Goal: Check status: Check status

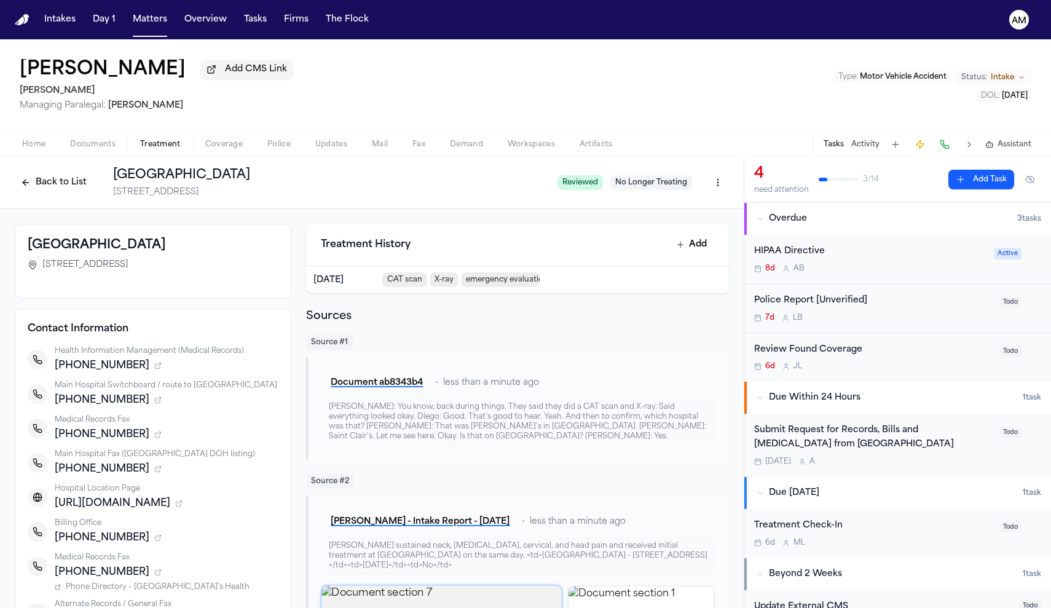
scroll to position [57, 0]
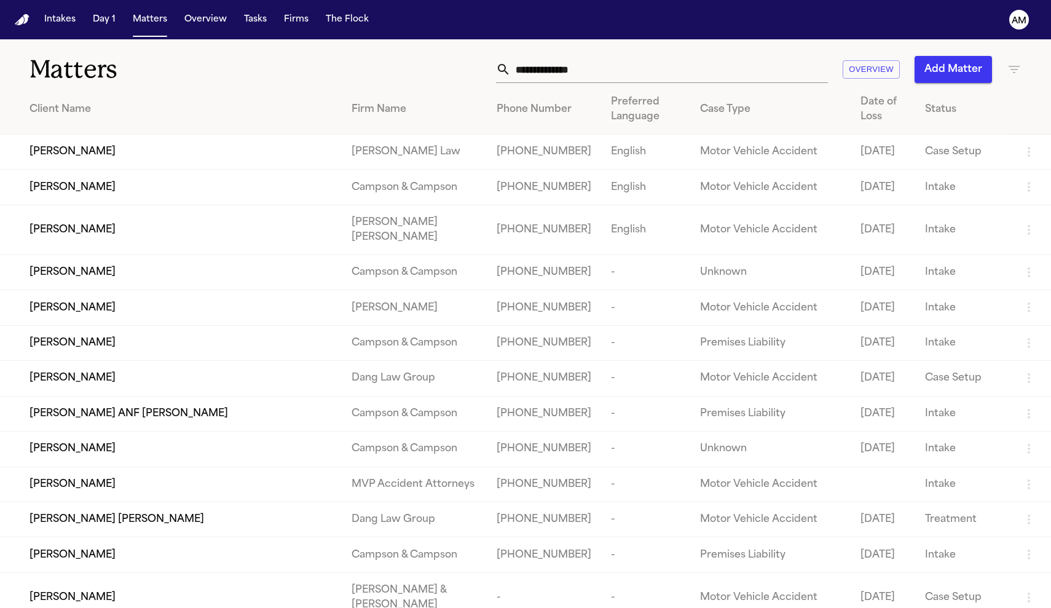
click at [616, 76] on input "text" at bounding box center [669, 69] width 317 height 27
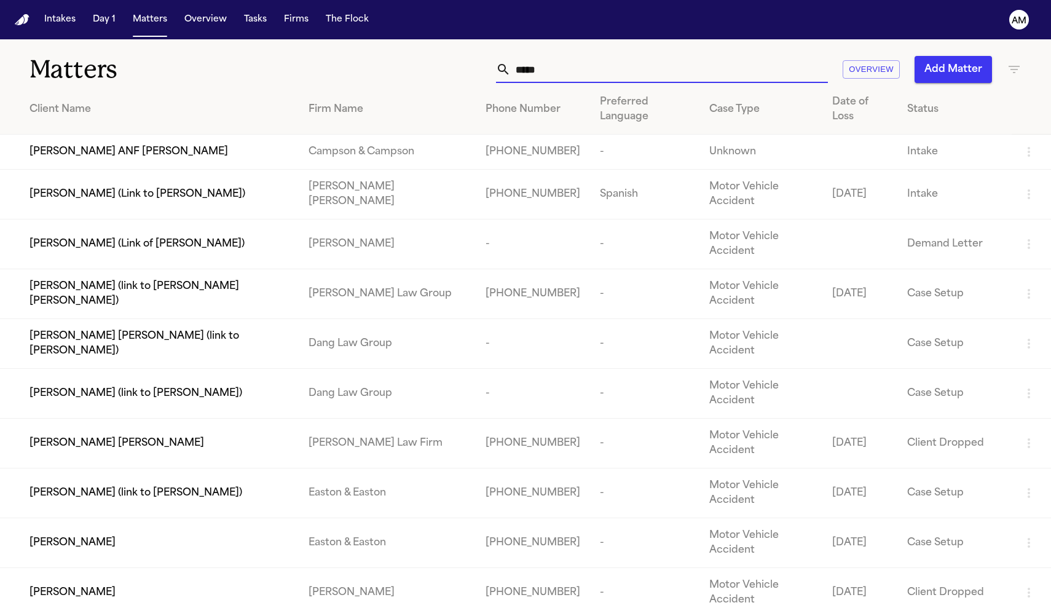
type input "******"
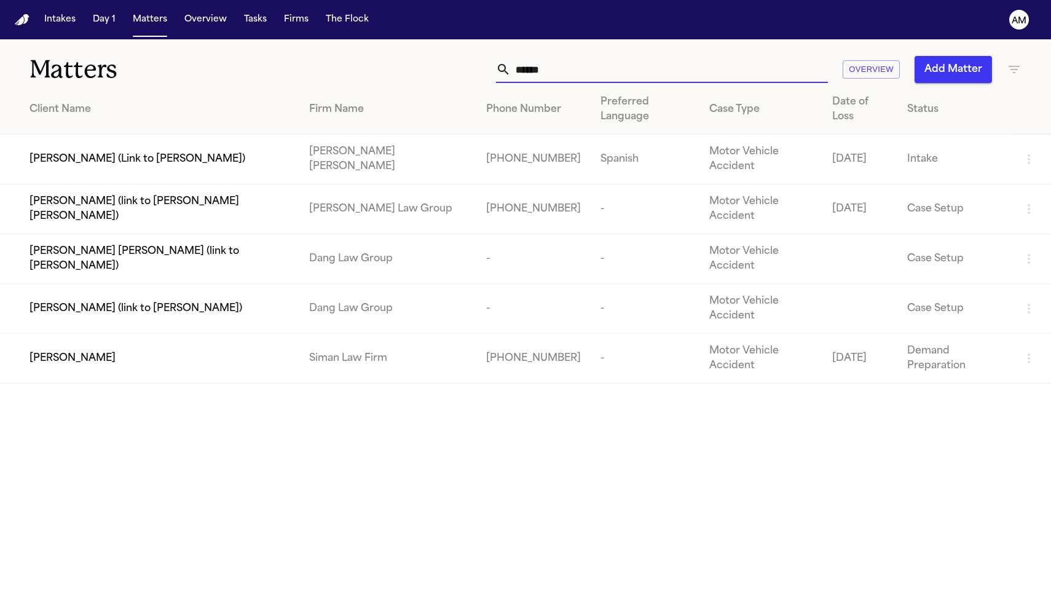
drag, startPoint x: 616, startPoint y: 76, endPoint x: 280, endPoint y: 362, distance: 440.8
click at [280, 362] on div "[PERSON_NAME]" at bounding box center [160, 358] width 260 height 15
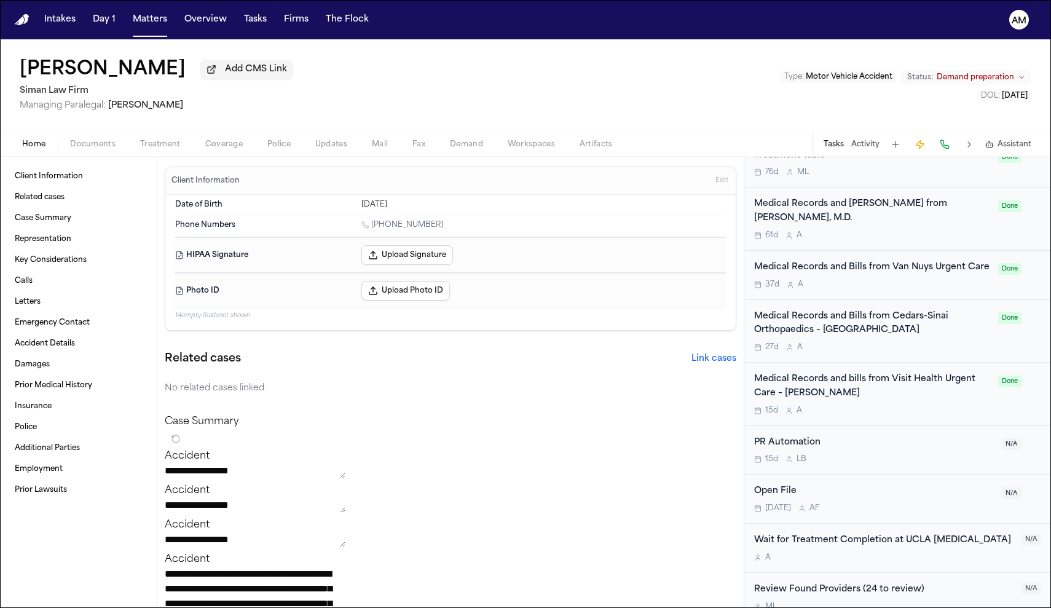
scroll to position [1674, 0]
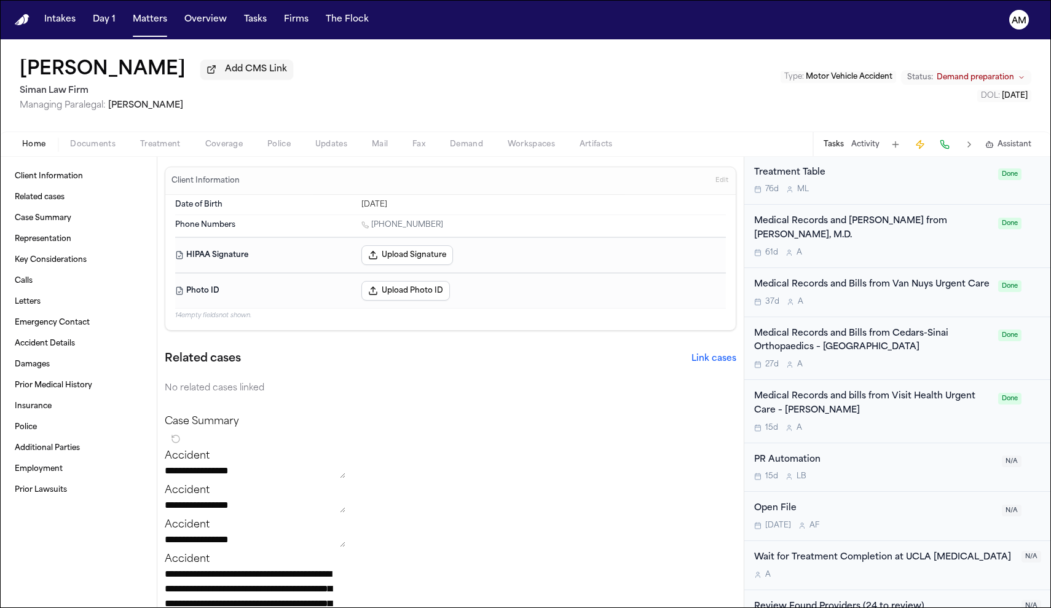
click at [906, 390] on div "Medical Records and bills from Visit Health Urgent Care – Van Nuys" at bounding box center [872, 404] width 237 height 28
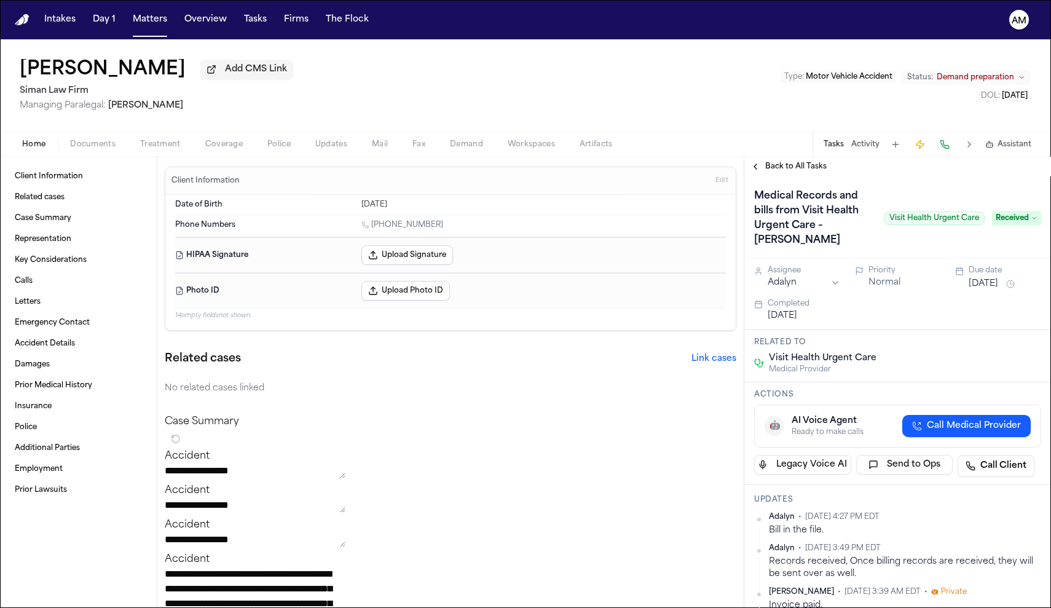
click at [802, 168] on span "Back to All Tasks" at bounding box center [795, 167] width 61 height 10
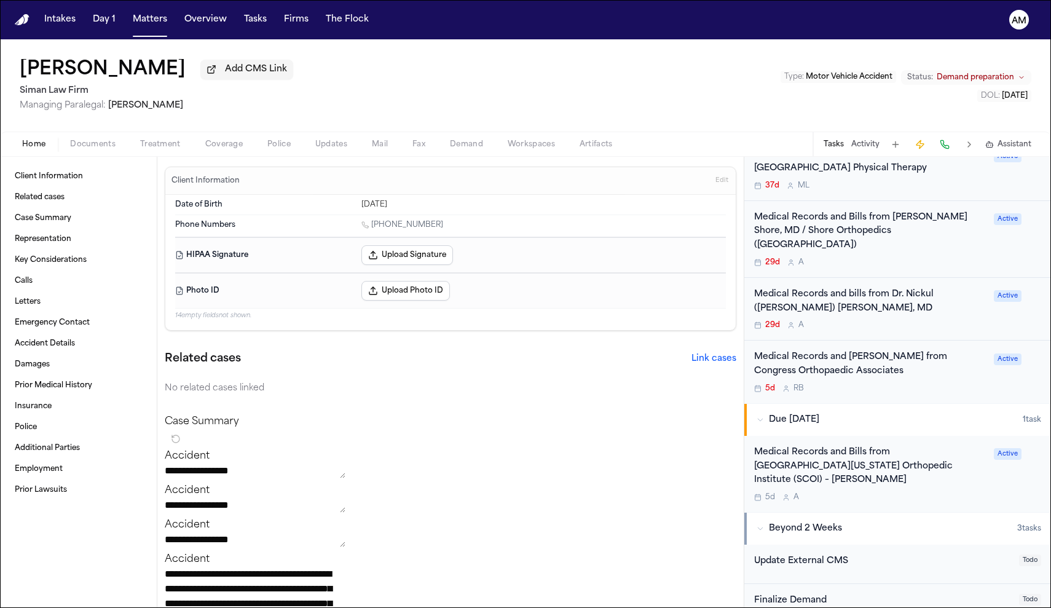
scroll to position [580, 0]
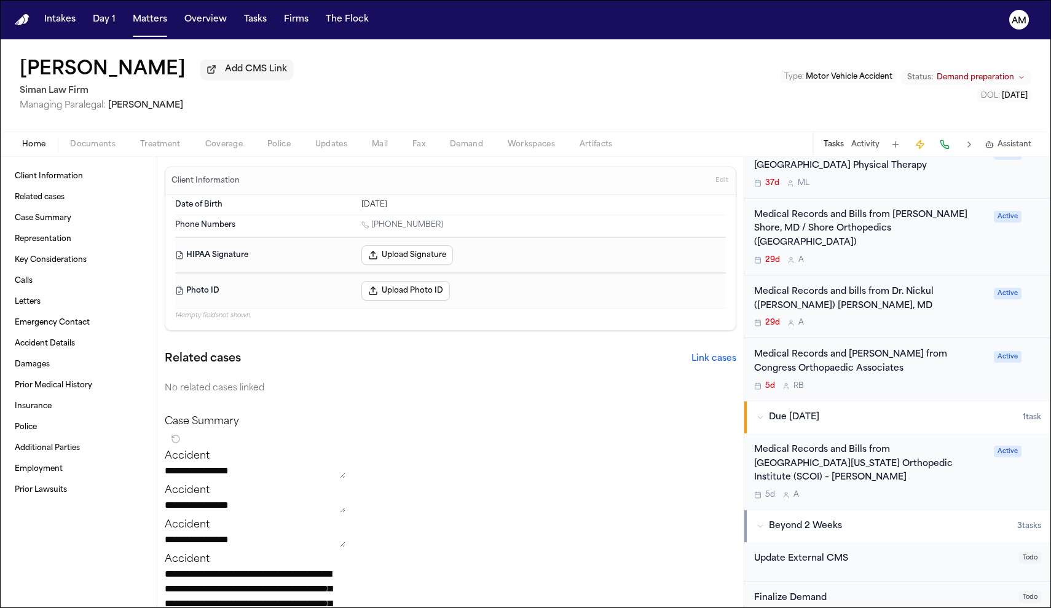
click at [865, 490] on div "5d A" at bounding box center [870, 495] width 232 height 10
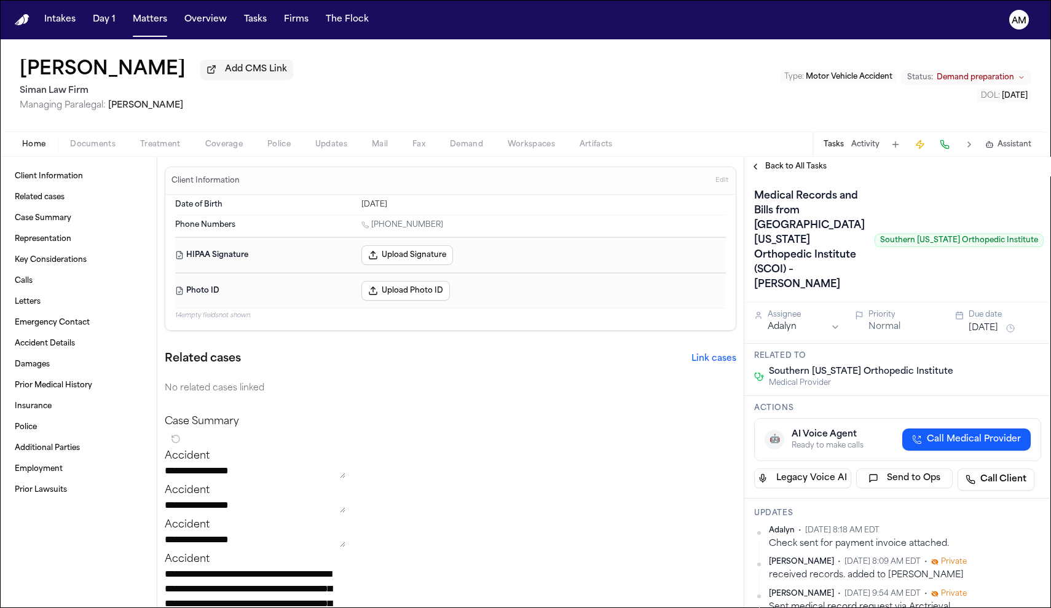
click at [801, 172] on span "Back to All Tasks" at bounding box center [795, 167] width 61 height 10
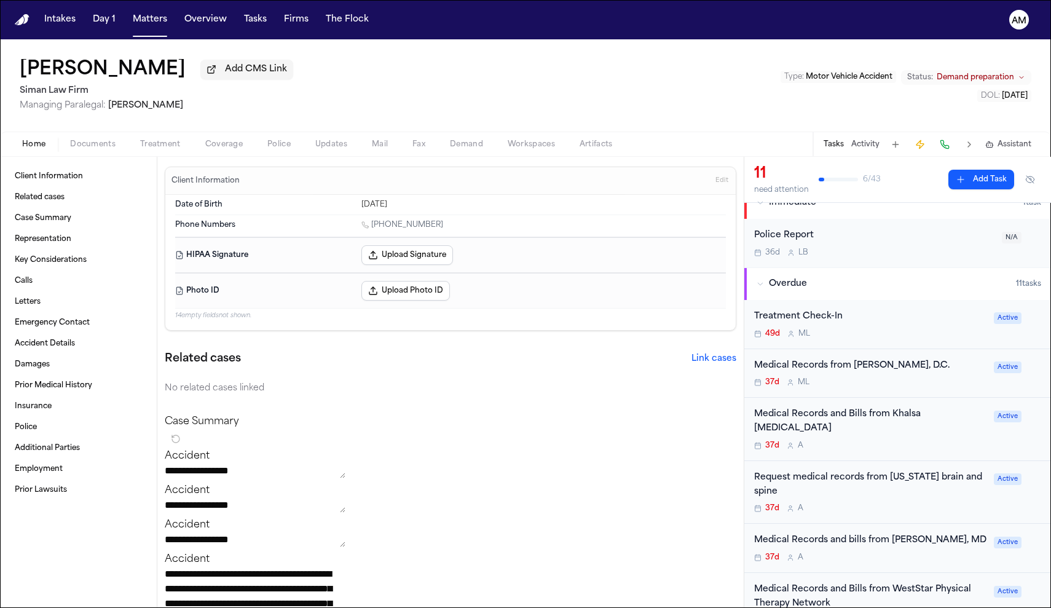
scroll to position [28, 0]
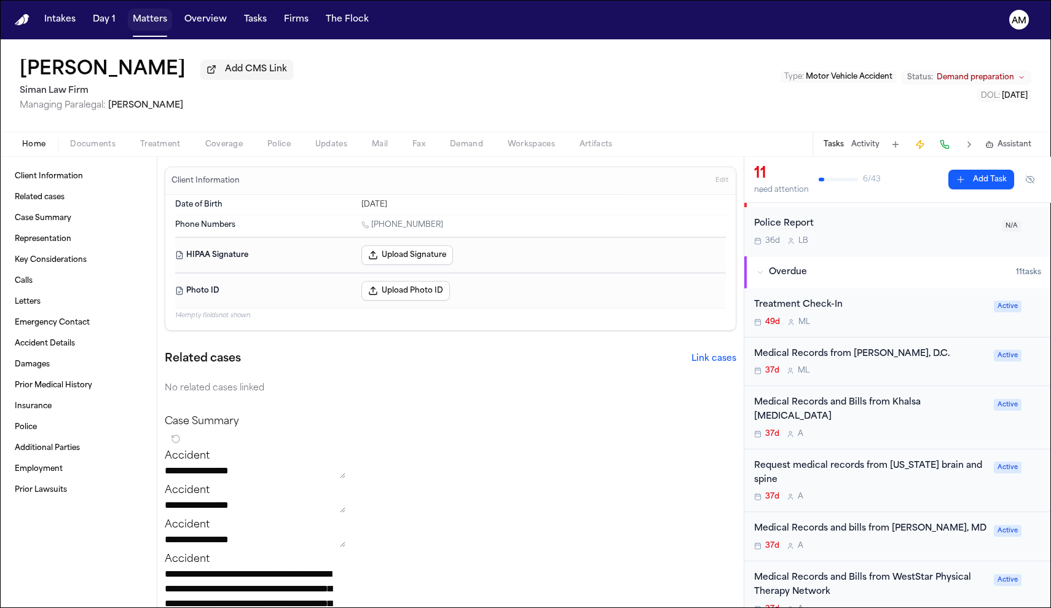
click at [158, 12] on button "Matters" at bounding box center [150, 20] width 44 height 22
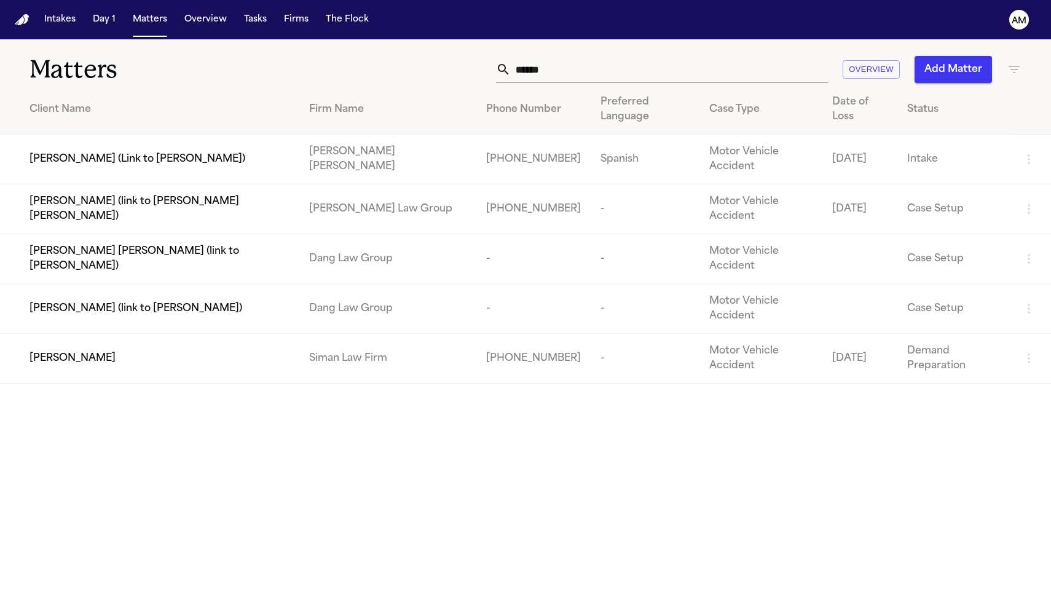
click at [562, 73] on input "******" at bounding box center [669, 69] width 317 height 27
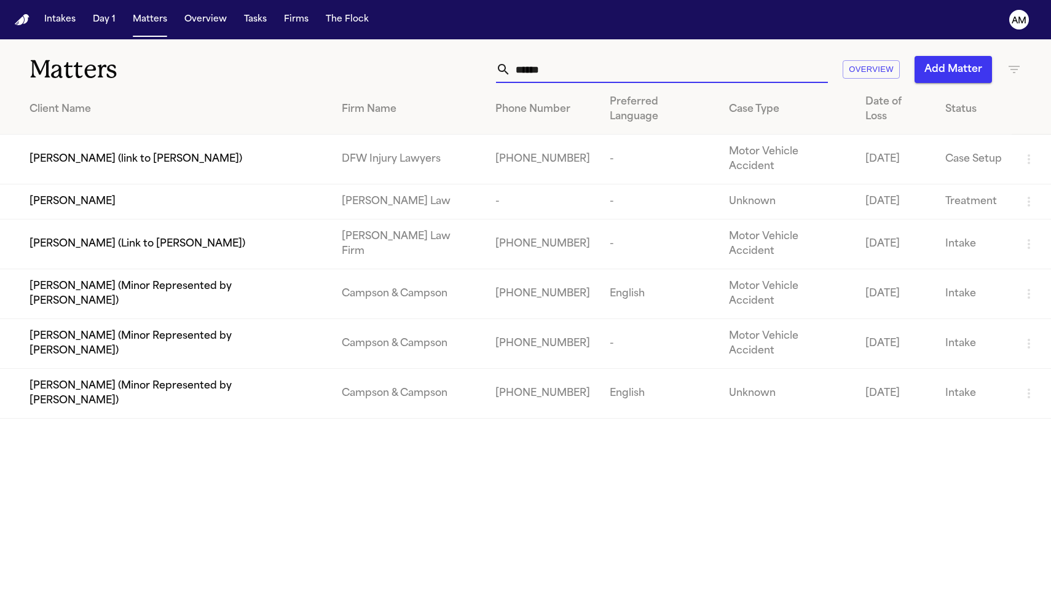
click at [526, 59] on input "*****" at bounding box center [669, 69] width 317 height 27
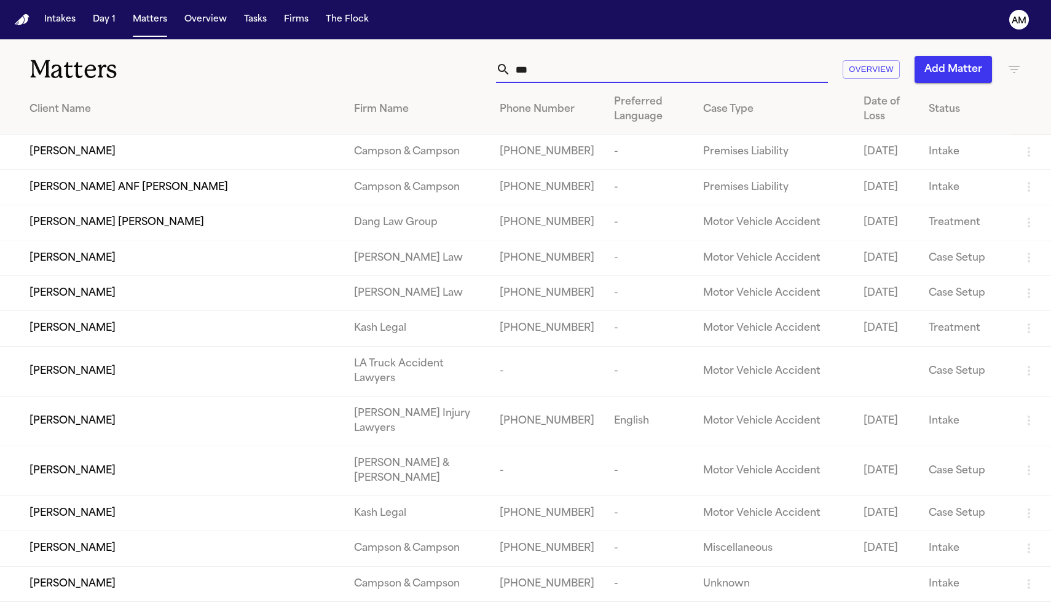
type input "*"
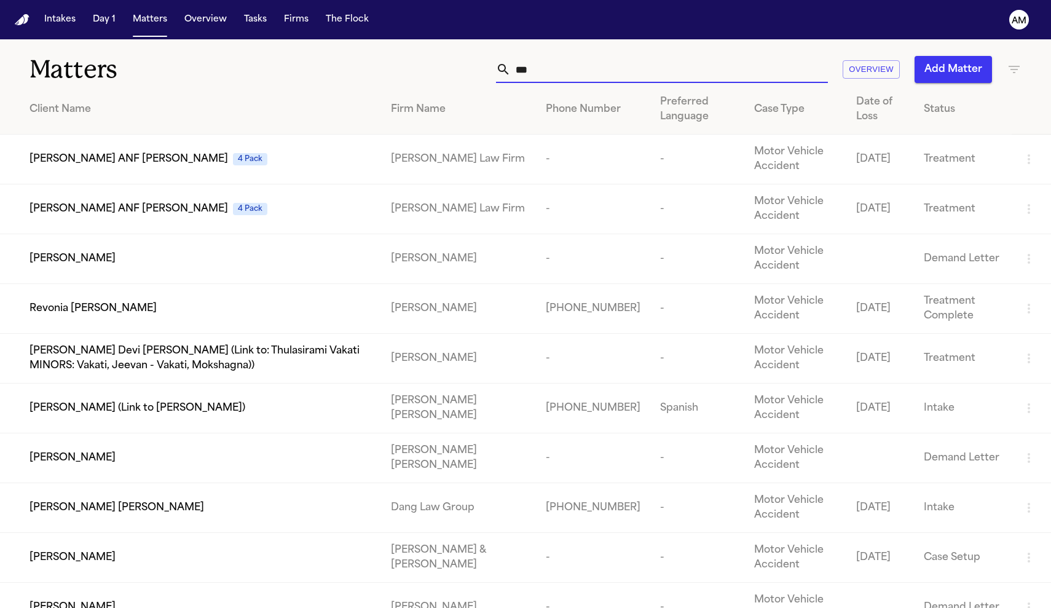
type input "*"
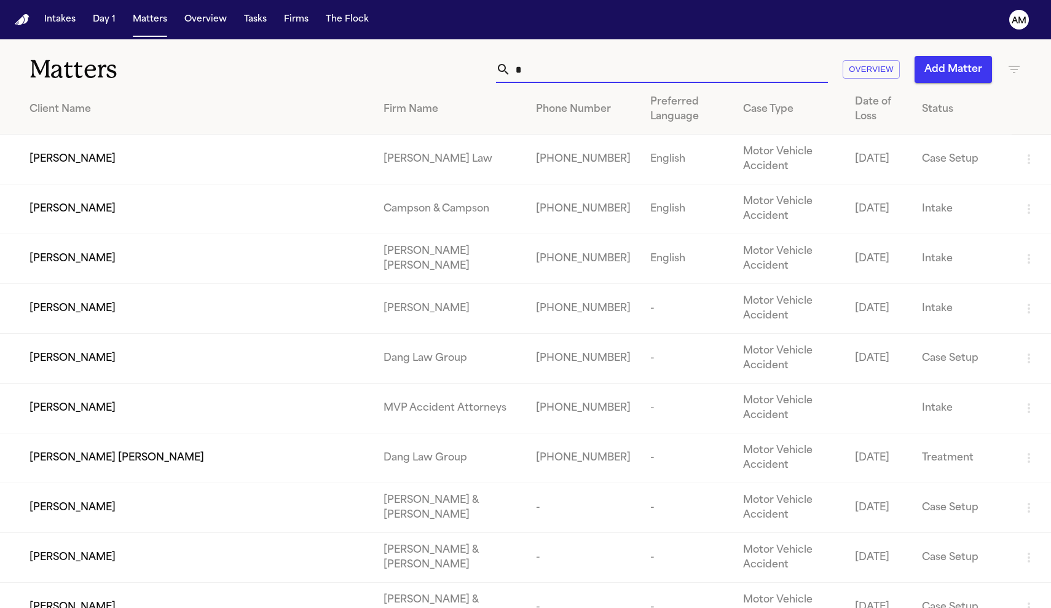
type input "*"
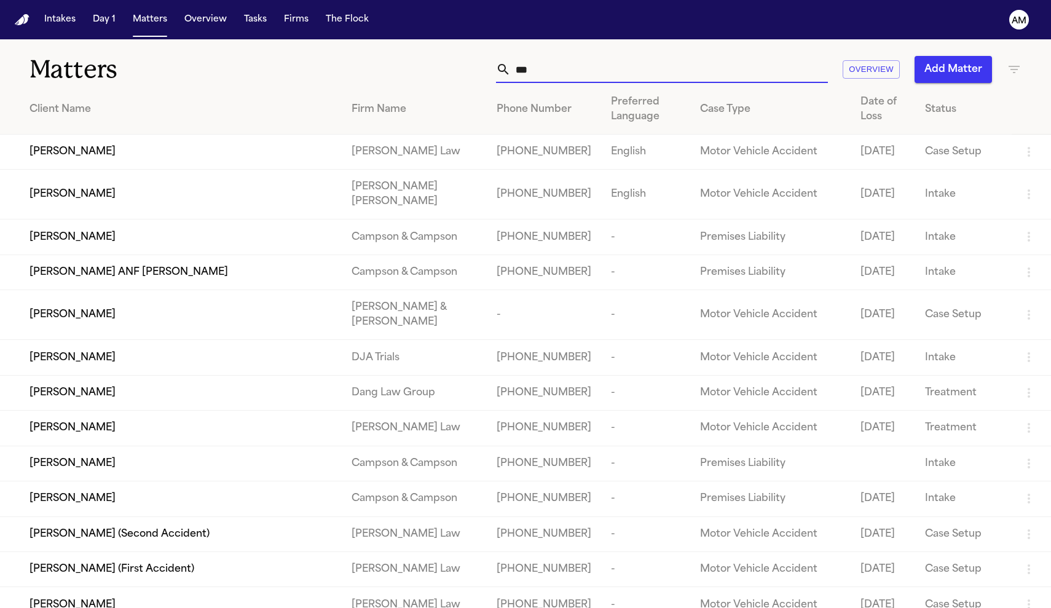
type input "*"
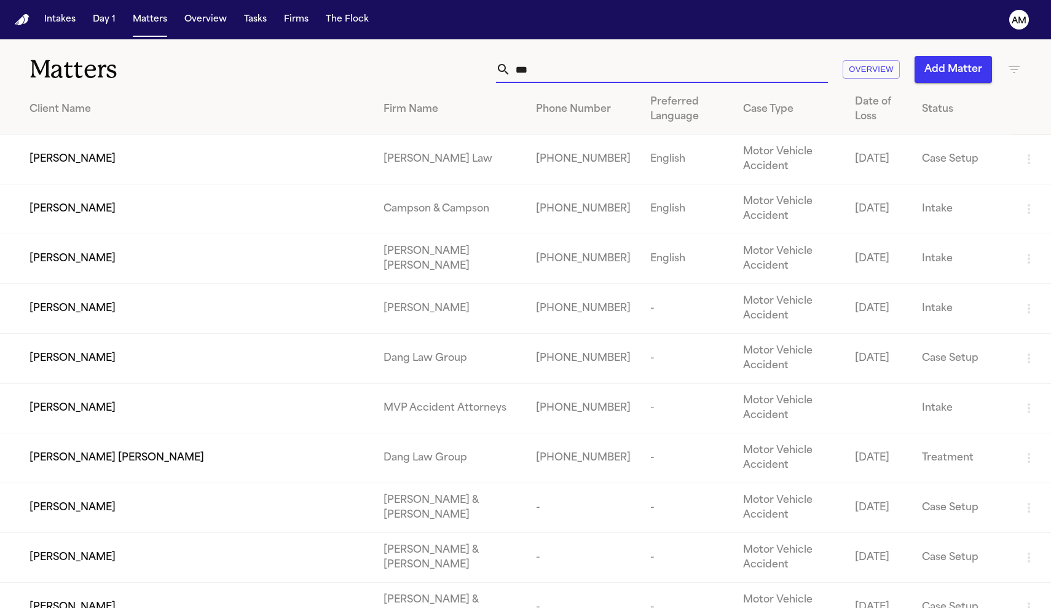
type input "***"
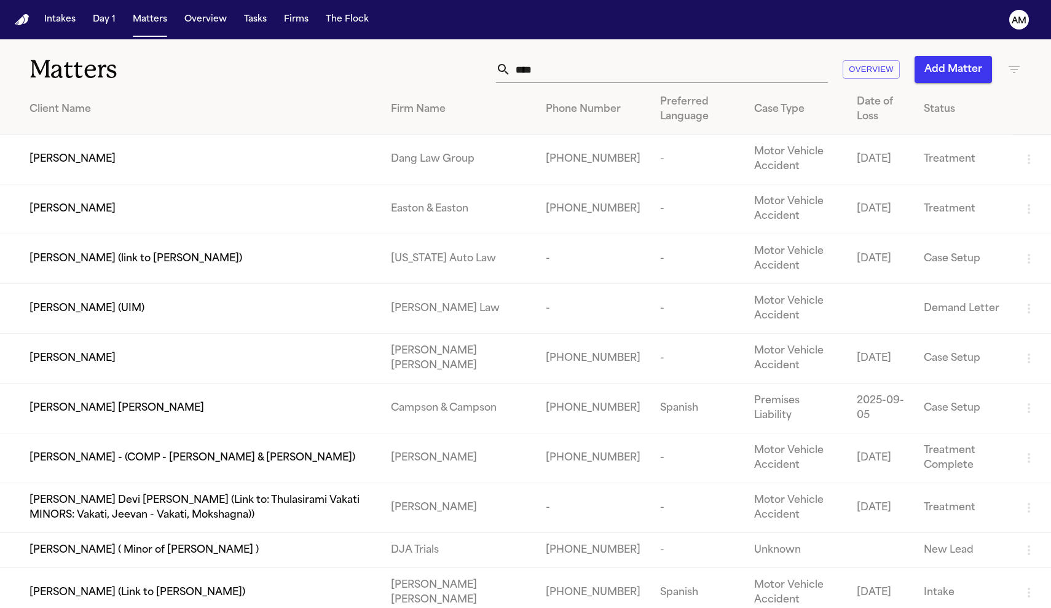
drag, startPoint x: 502, startPoint y: 71, endPoint x: 321, endPoint y: 200, distance: 222.4
click at [321, 200] on td "[PERSON_NAME]" at bounding box center [190, 209] width 381 height 50
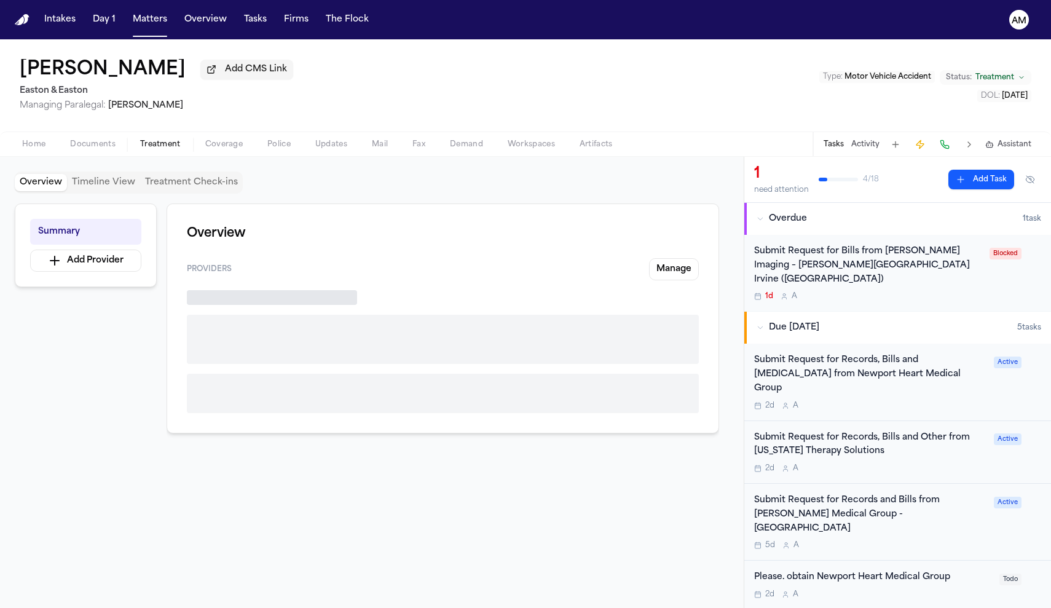
click at [172, 149] on span "Treatment" at bounding box center [160, 145] width 41 height 10
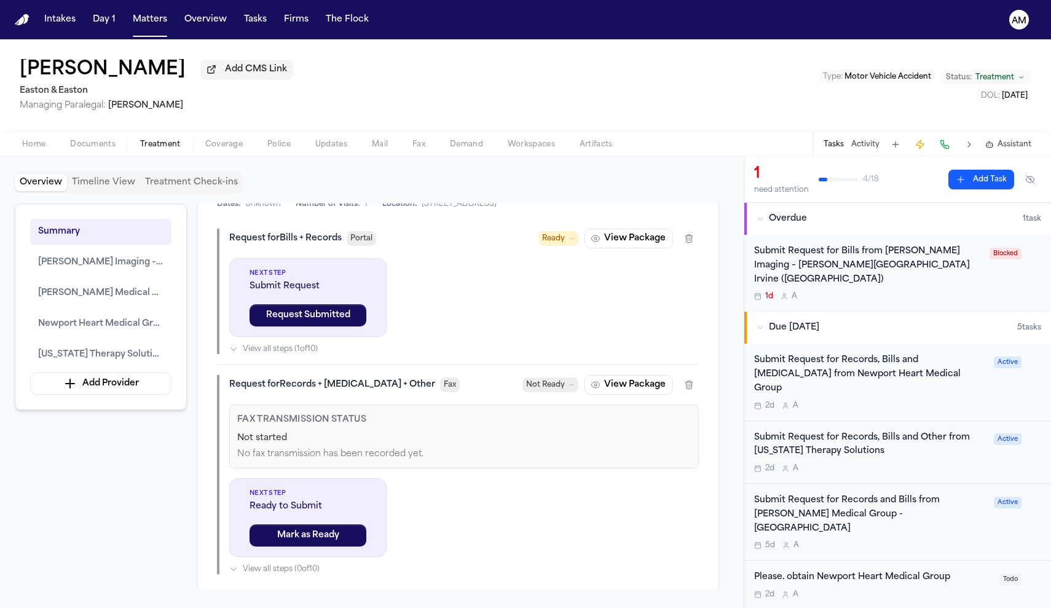
scroll to position [1423, 0]
click at [355, 326] on button "Request Submitted" at bounding box center [308, 315] width 117 height 22
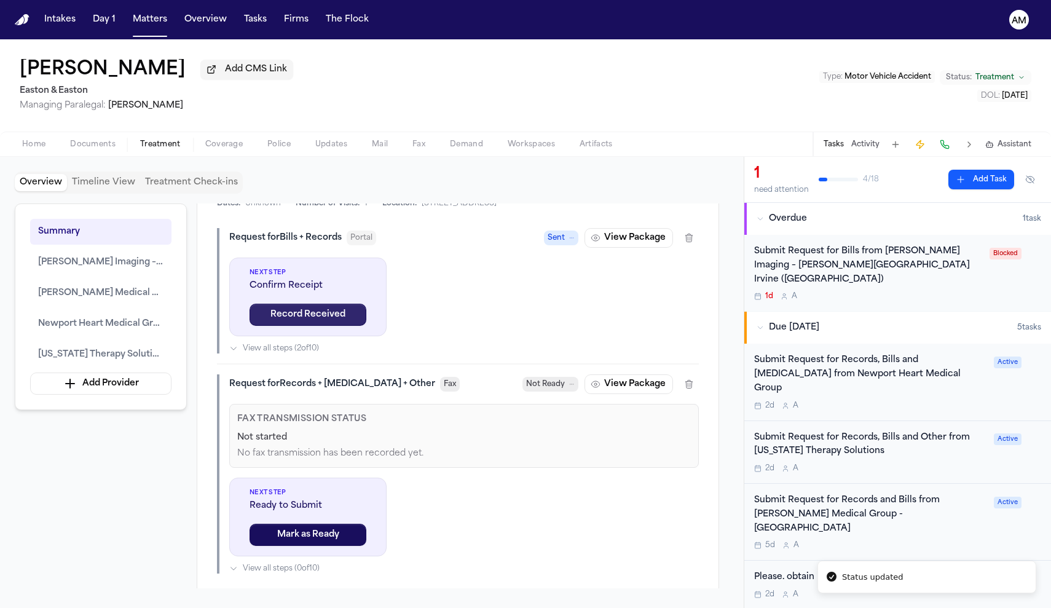
click at [344, 326] on button "Record Received" at bounding box center [308, 315] width 117 height 22
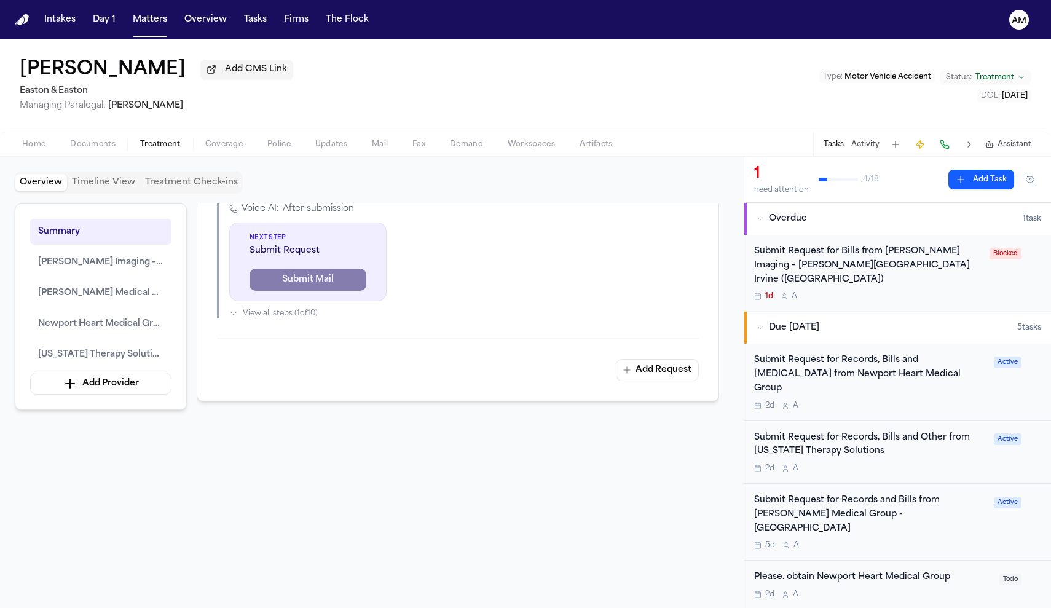
scroll to position [2542, 0]
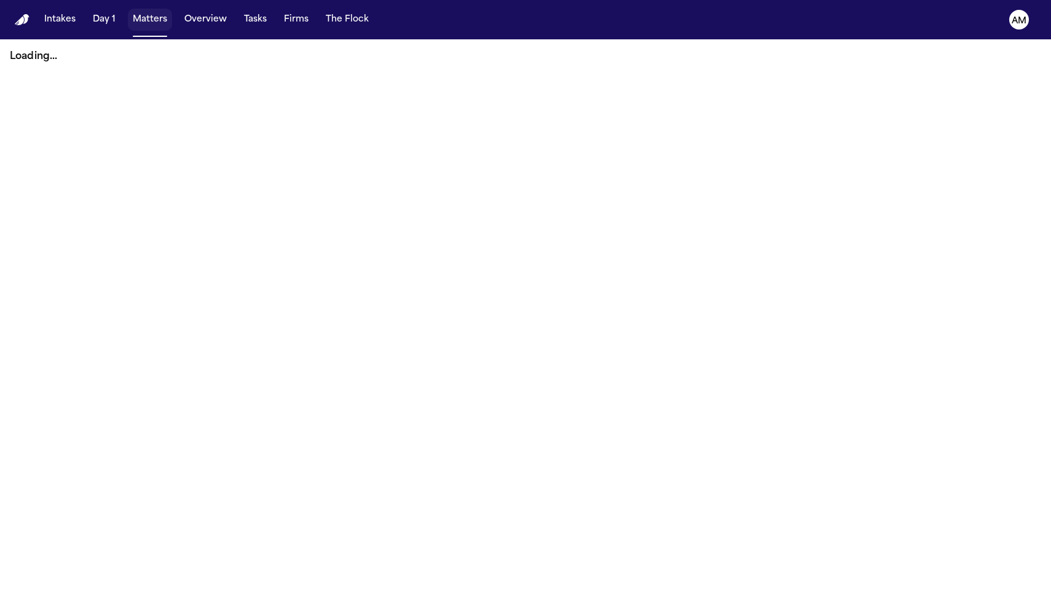
click at [154, 26] on button "Matters" at bounding box center [150, 20] width 44 height 22
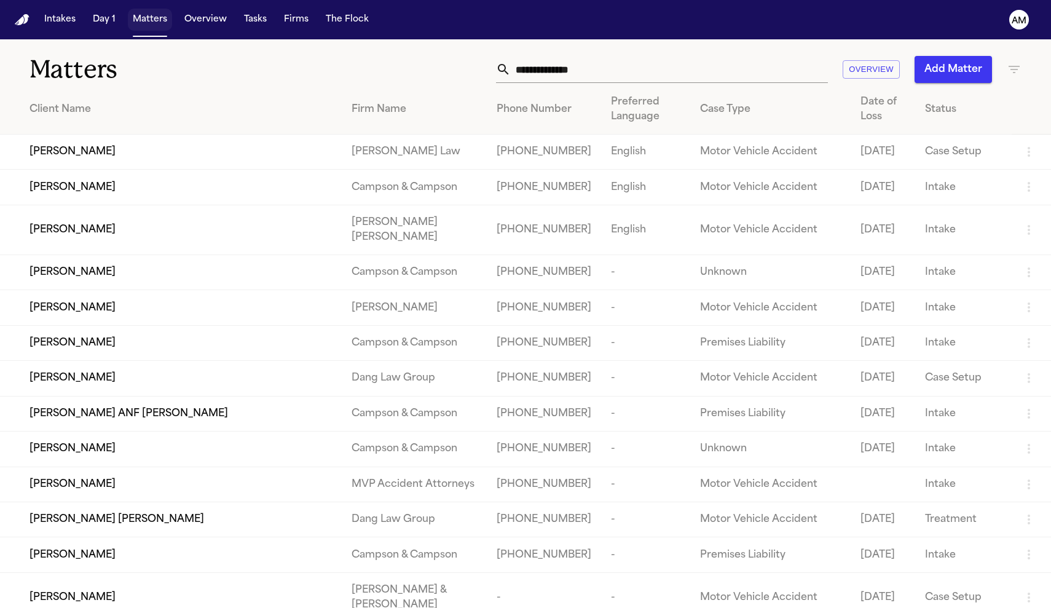
click at [133, 23] on button "Matters" at bounding box center [150, 20] width 44 height 22
click at [550, 71] on input "text" at bounding box center [669, 69] width 317 height 27
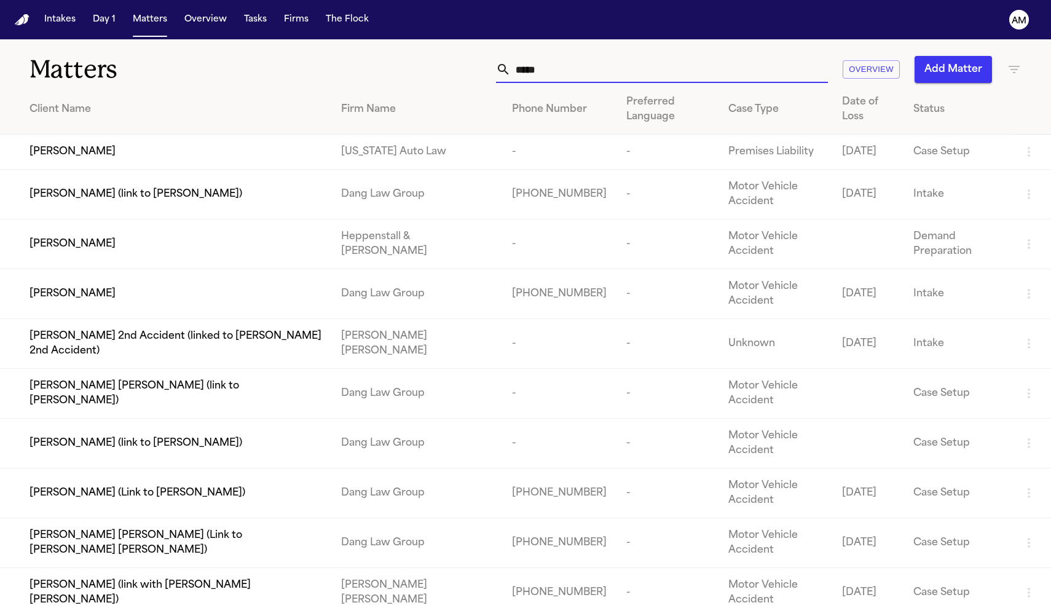
type input "*****"
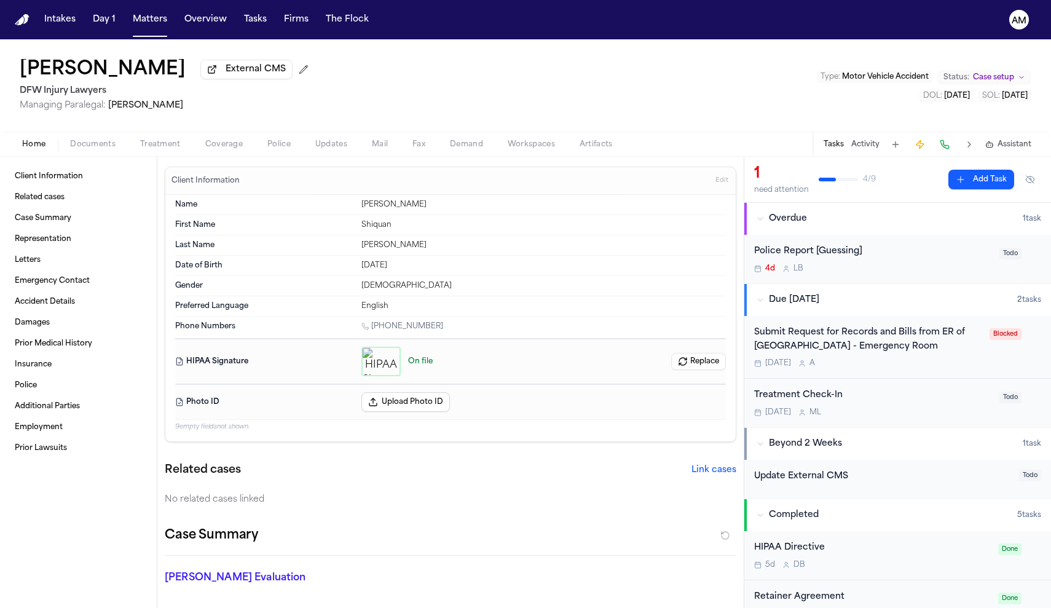
click at [895, 366] on div "[DATE] A" at bounding box center [868, 363] width 228 height 10
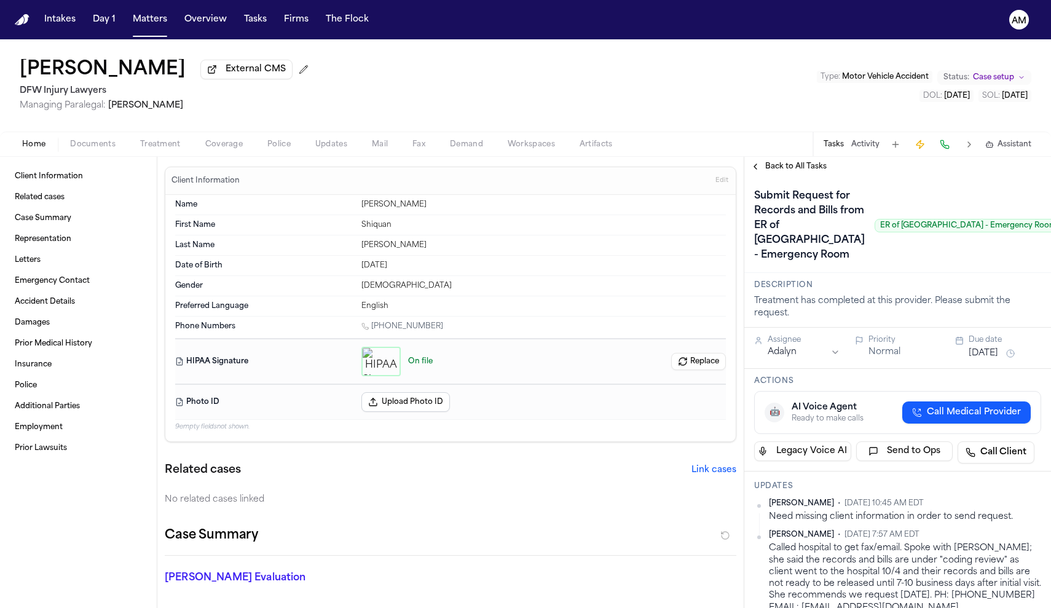
click at [766, 184] on div "Submit Request for Records and Bills from ER of [GEOGRAPHIC_DATA] - Emergency R…" at bounding box center [897, 224] width 307 height 97
click at [766, 172] on span "Back to All Tasks" at bounding box center [795, 167] width 61 height 10
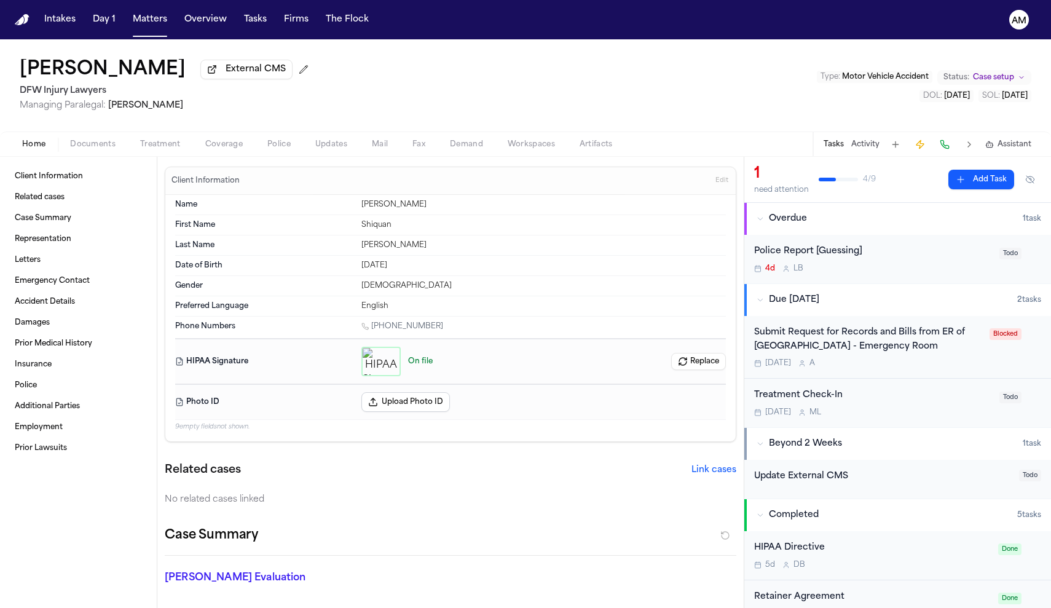
click at [173, 149] on span "Treatment" at bounding box center [160, 145] width 41 height 10
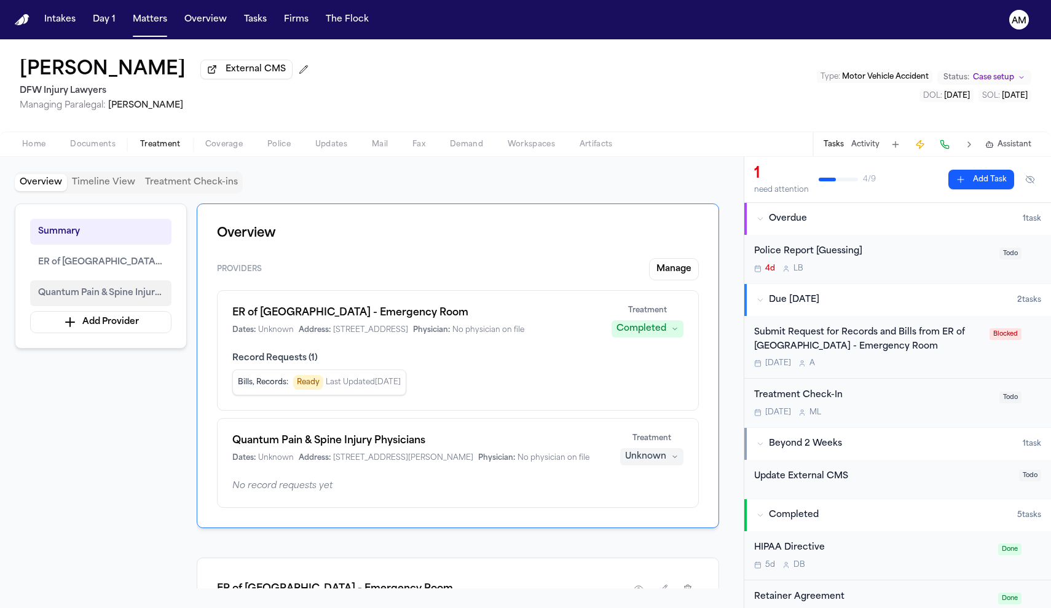
click at [130, 296] on span "Quantum Pain & Spine Injury Physicians" at bounding box center [100, 293] width 125 height 15
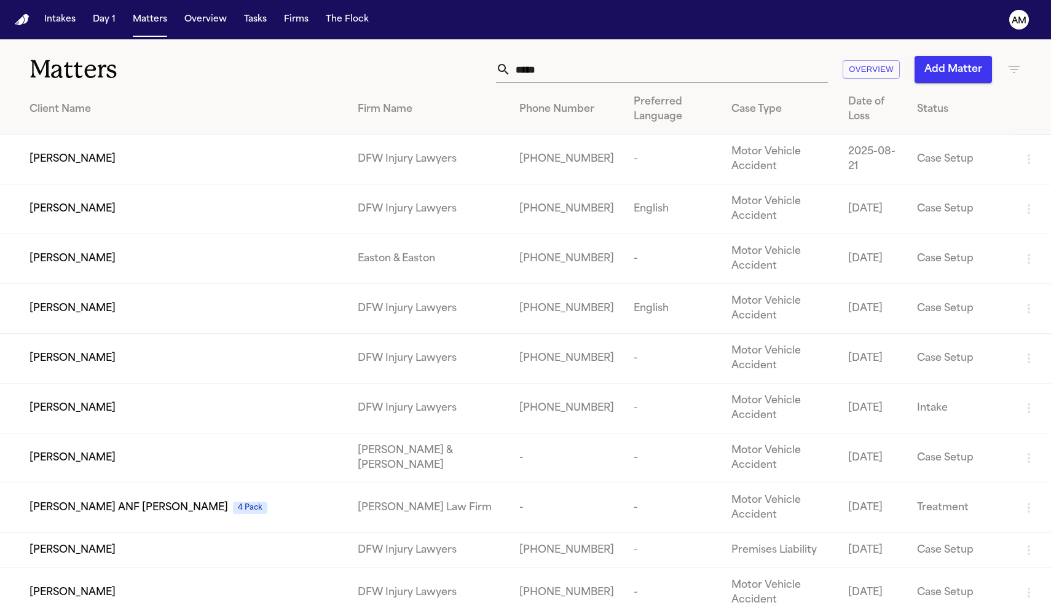
click at [588, 71] on input "*****" at bounding box center [669, 69] width 317 height 27
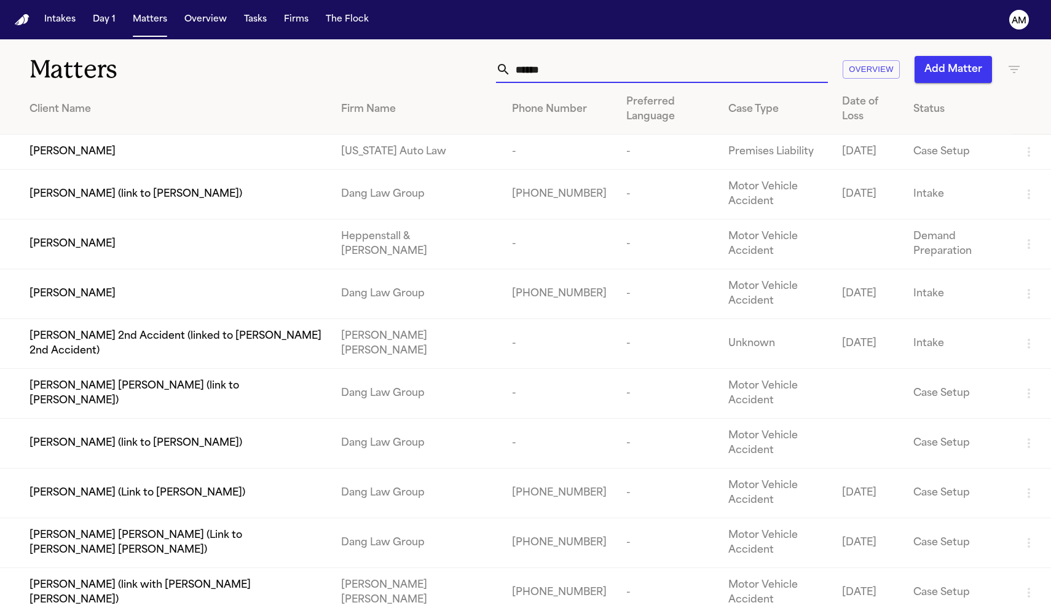
type input "******"
click at [68, 301] on span "[PERSON_NAME]" at bounding box center [73, 293] width 86 height 15
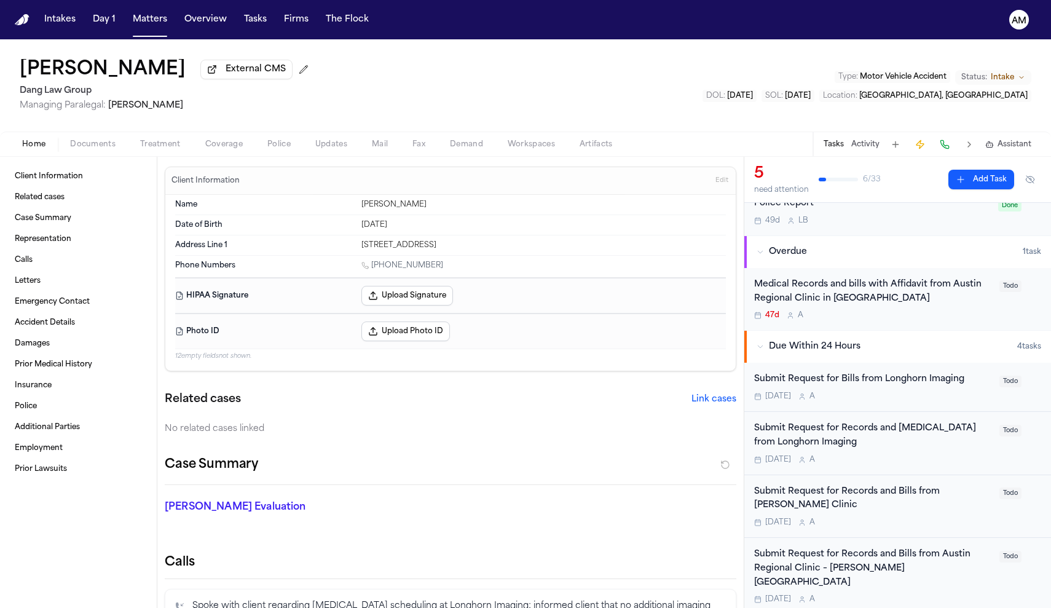
scroll to position [53, 0]
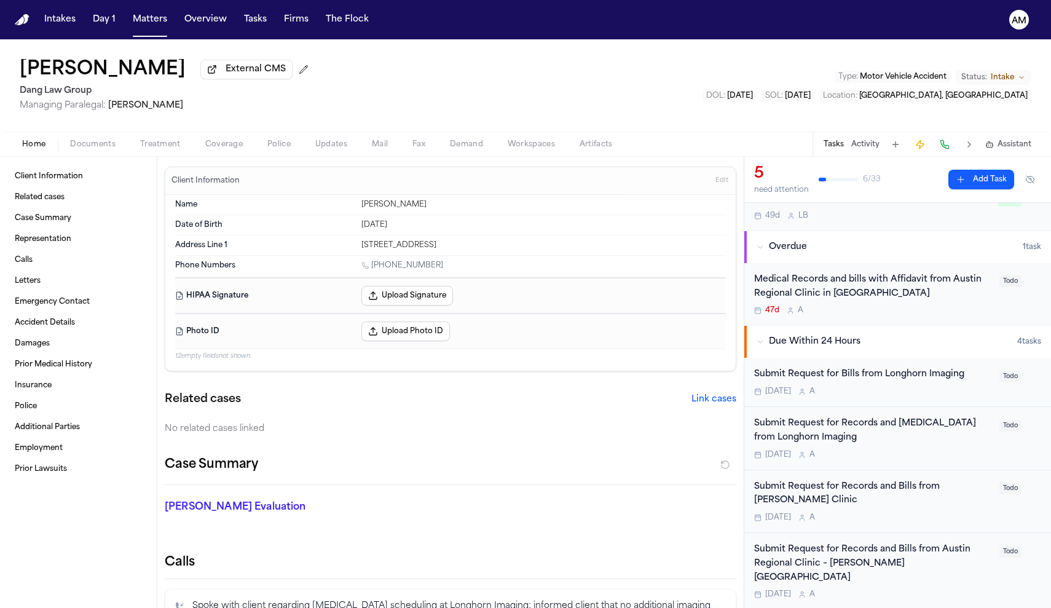
click at [162, 146] on span "Treatment" at bounding box center [160, 145] width 41 height 10
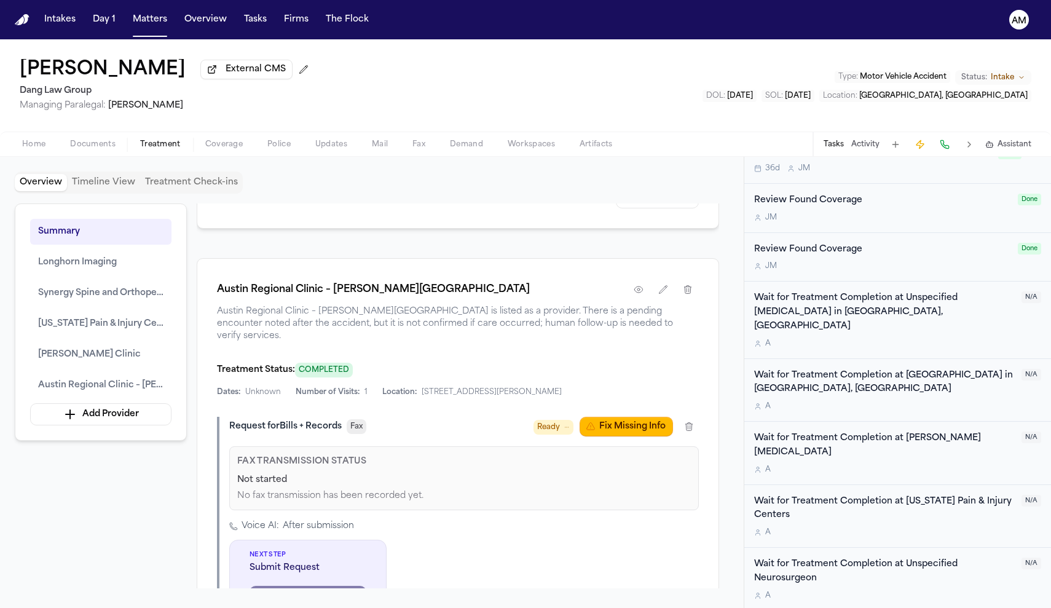
scroll to position [2504, 0]
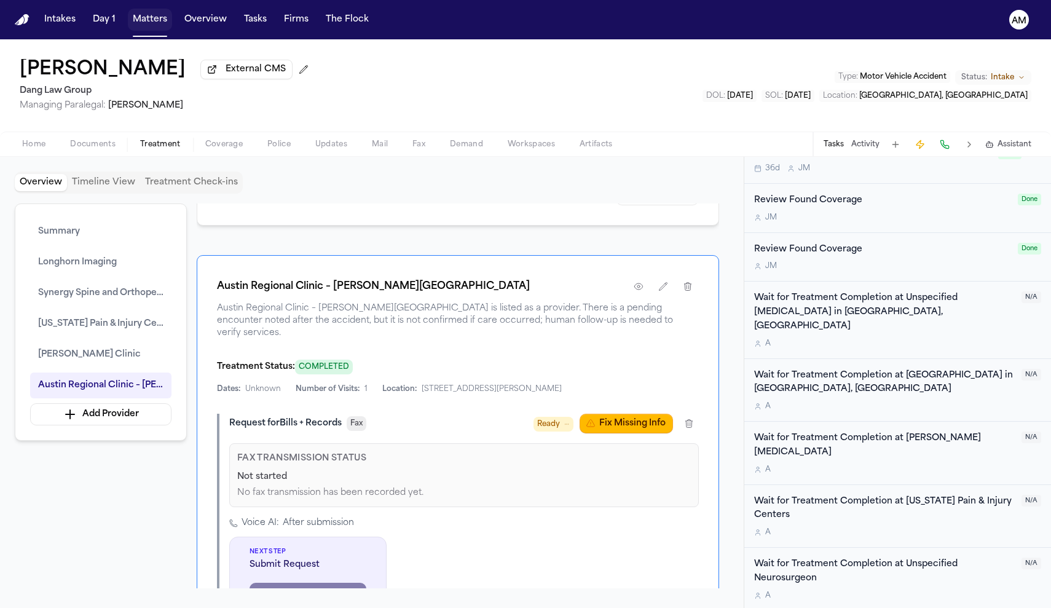
click at [139, 14] on button "Matters" at bounding box center [150, 20] width 44 height 22
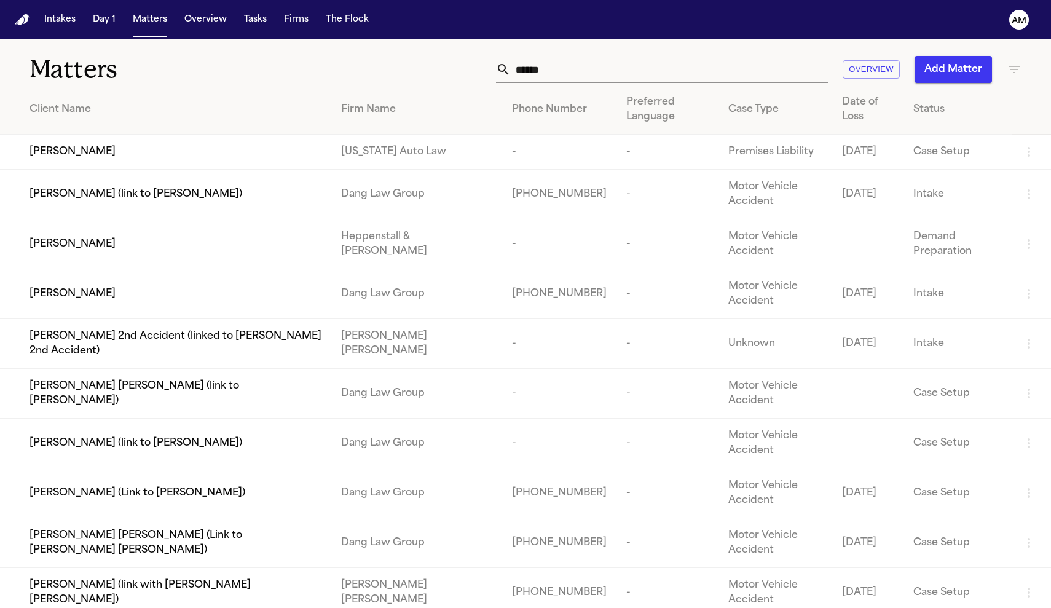
click at [558, 77] on input "******" at bounding box center [669, 69] width 317 height 27
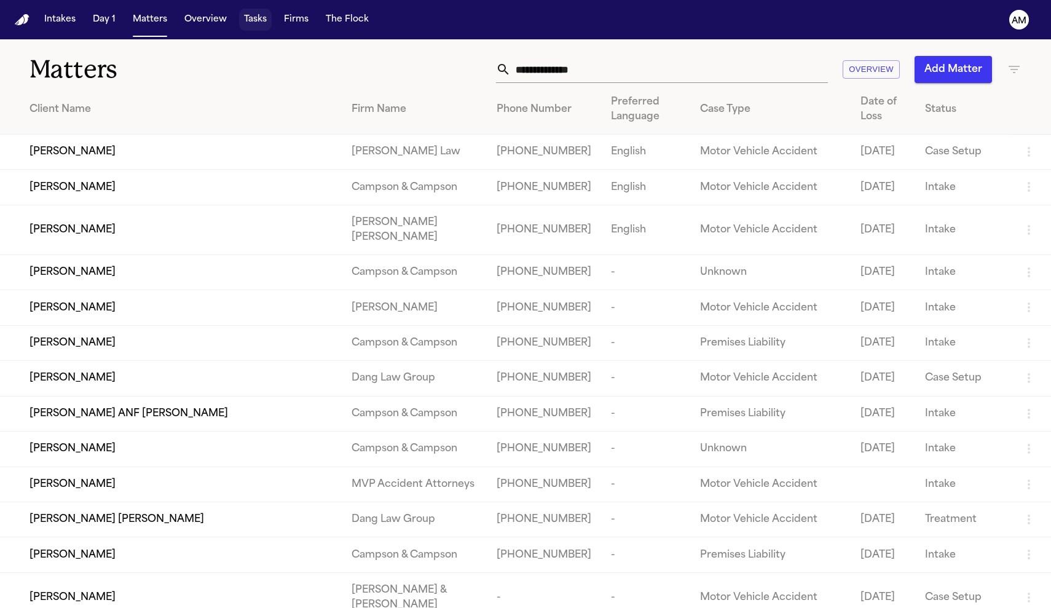
click at [257, 22] on button "Tasks" at bounding box center [255, 20] width 33 height 22
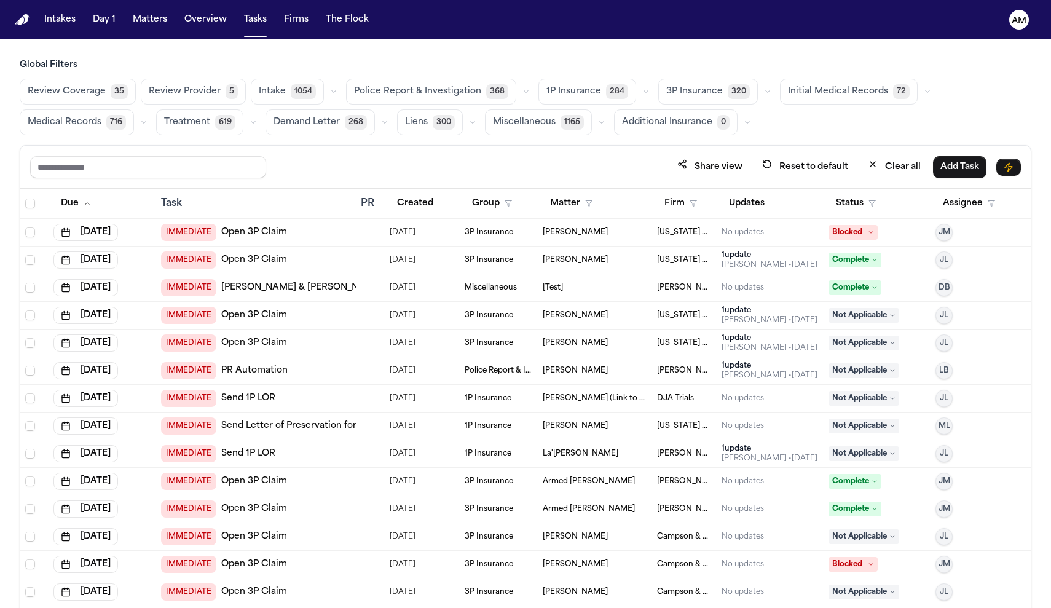
click at [130, 130] on button "Medical Records 716" at bounding box center [77, 122] width 114 height 26
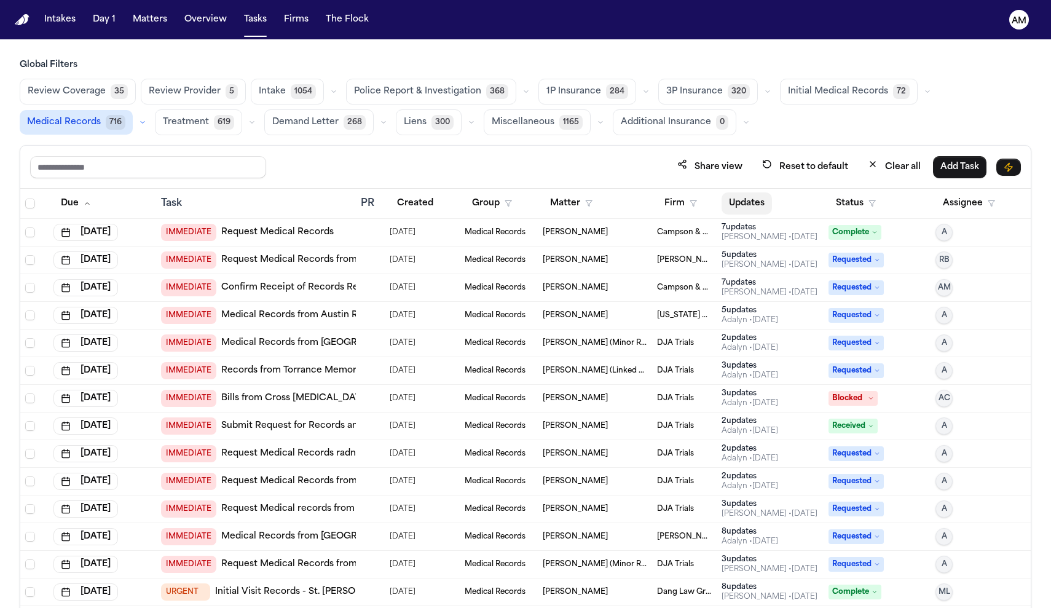
click at [739, 205] on button "Updates" at bounding box center [747, 203] width 50 height 22
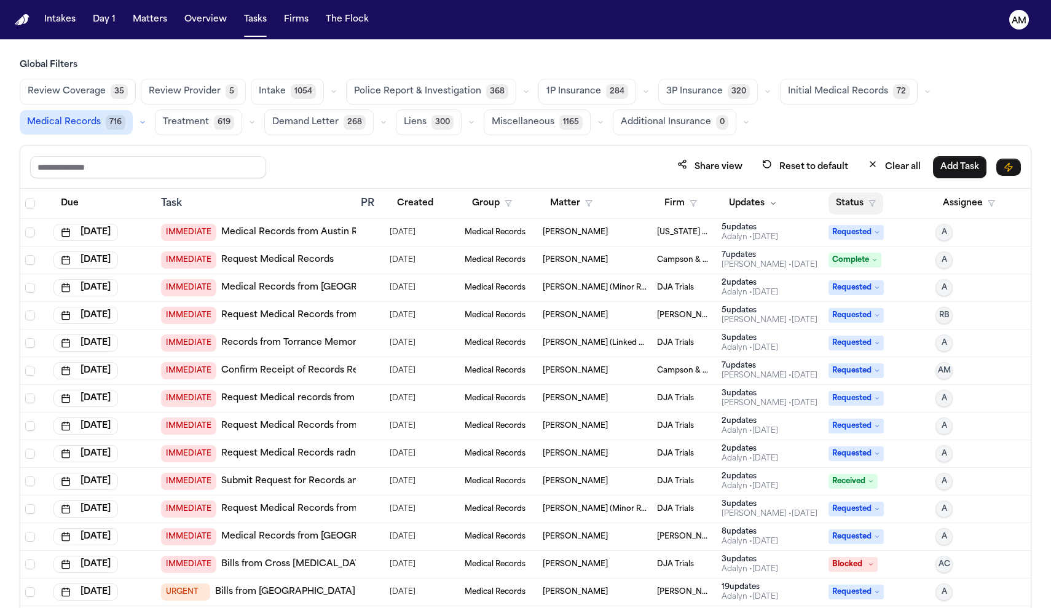
click at [845, 199] on button "Status" at bounding box center [856, 203] width 55 height 22
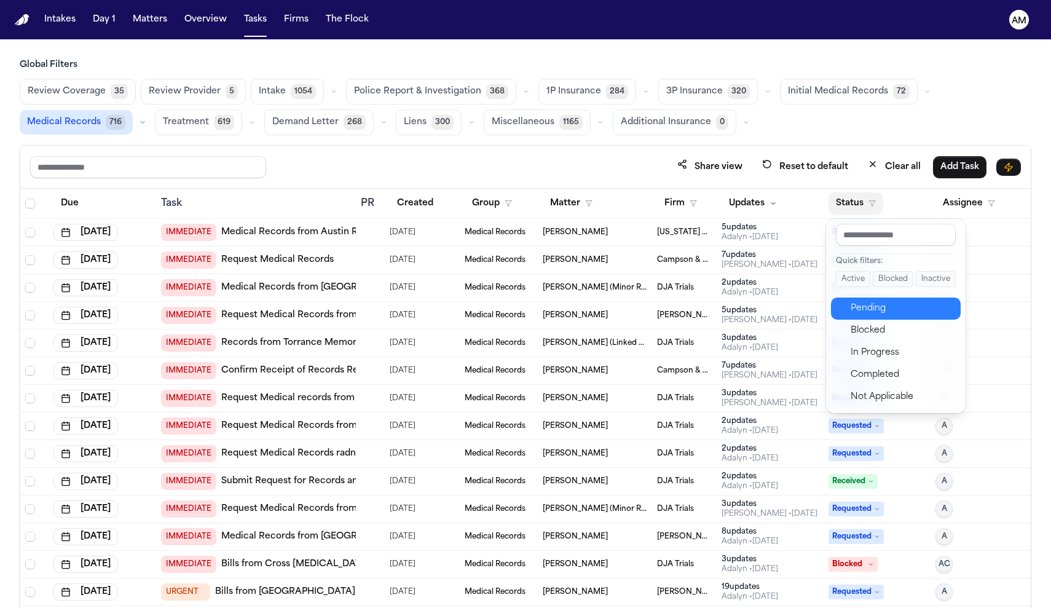
click at [867, 310] on div "Pending" at bounding box center [902, 308] width 103 height 15
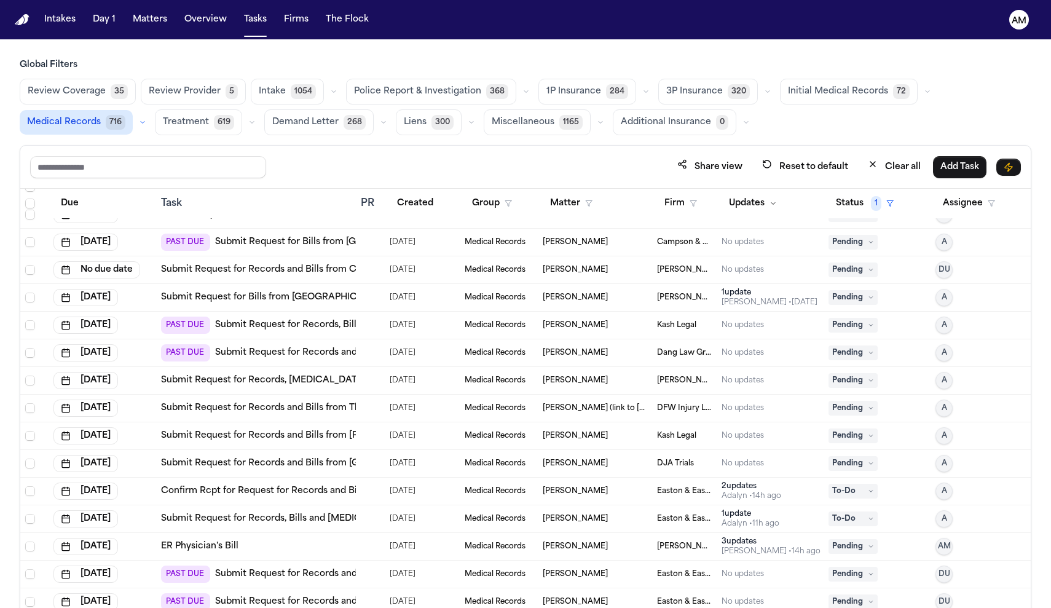
scroll to position [583, 0]
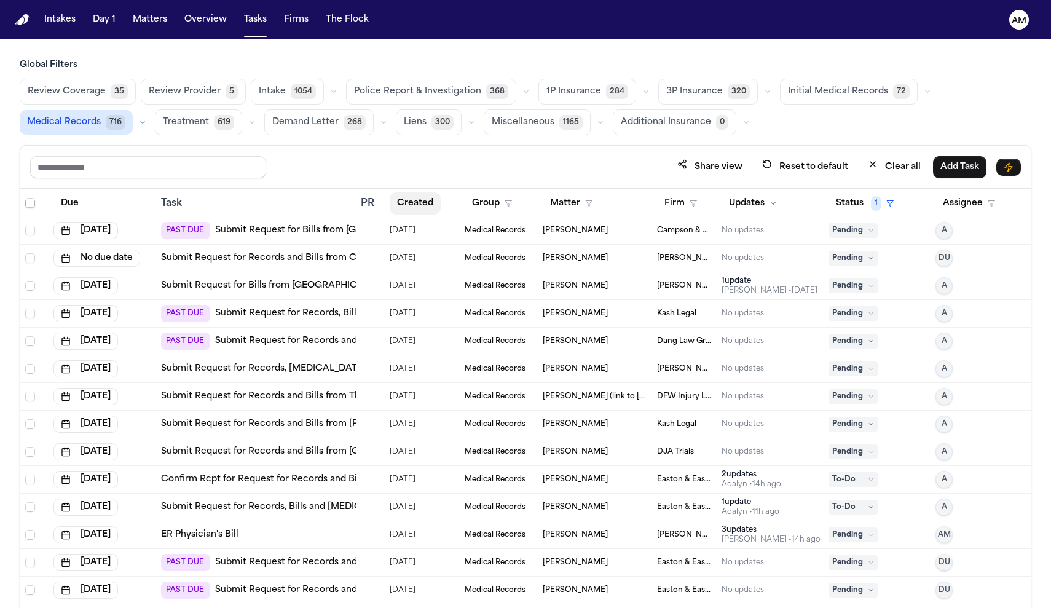
click at [398, 210] on button "Created" at bounding box center [415, 203] width 51 height 22
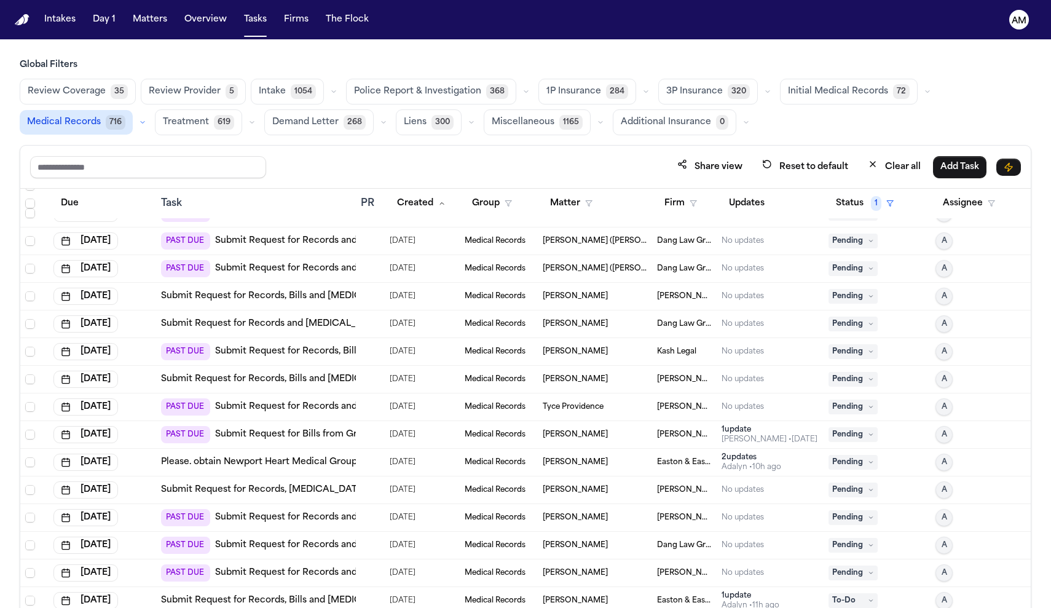
scroll to position [352, 0]
click at [326, 431] on link "Submit Request for Bills from Greater [GEOGRAPHIC_DATA] Orthopaedic Associates" at bounding box center [401, 434] width 372 height 12
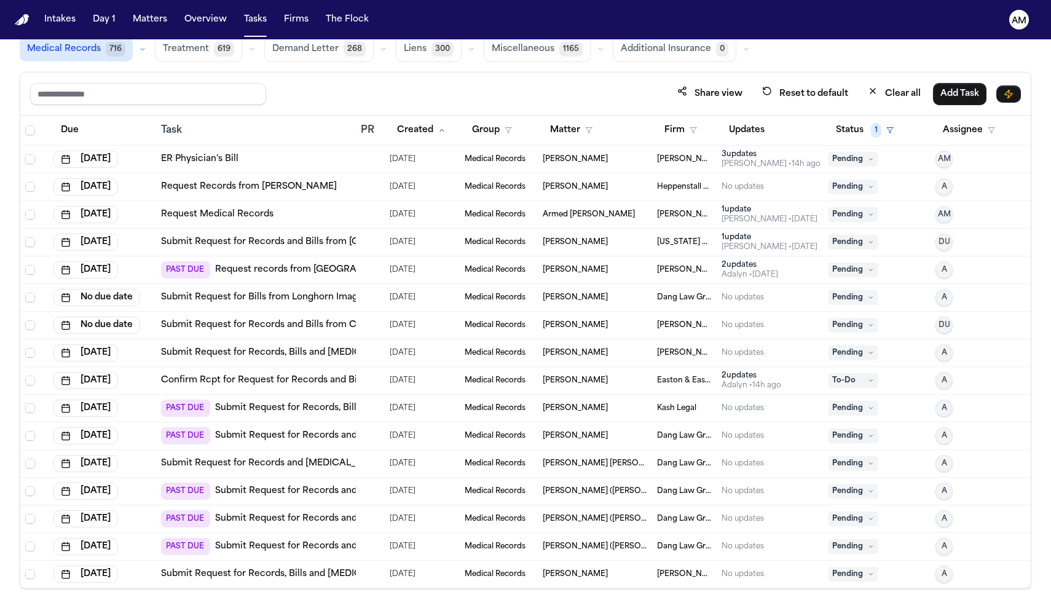
scroll to position [0, 0]
click at [227, 167] on td "ER Physician's Bill" at bounding box center [256, 160] width 200 height 28
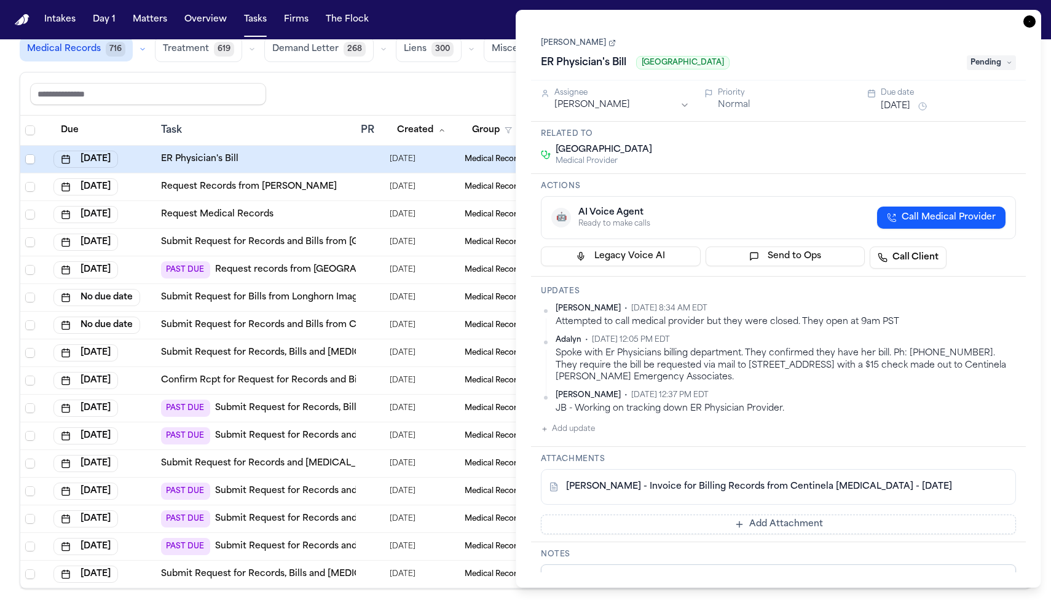
click at [296, 128] on div "Task" at bounding box center [256, 130] width 190 height 15
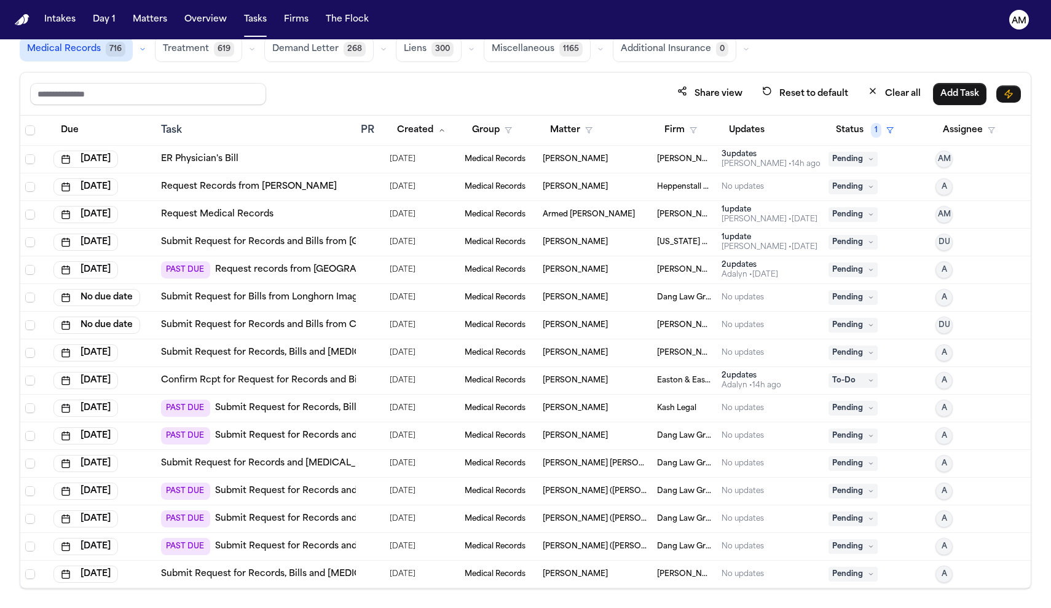
click at [272, 215] on div "Request Medical Records" at bounding box center [256, 214] width 190 height 12
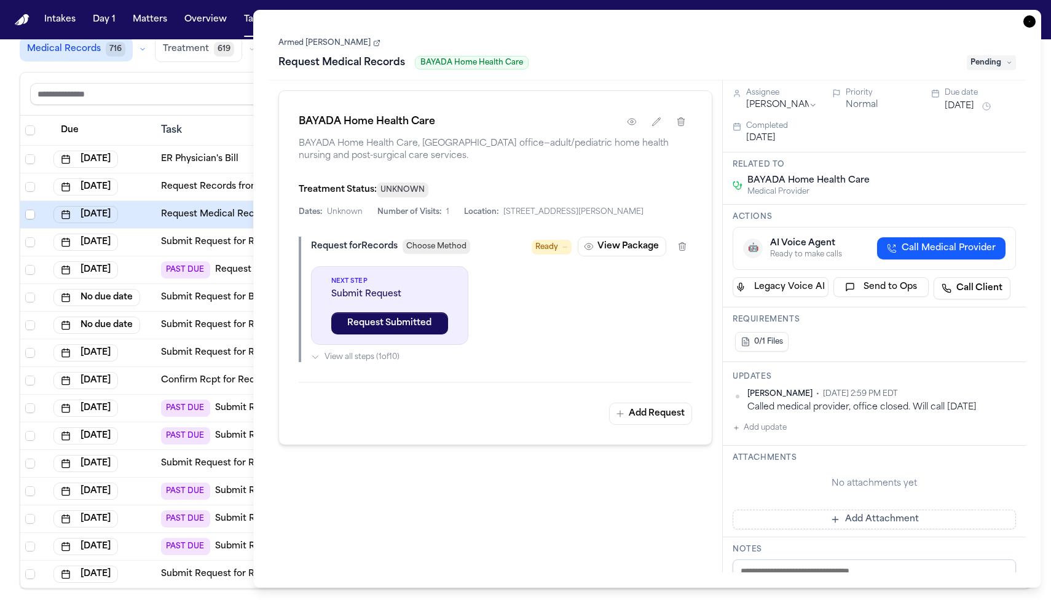
click at [1031, 25] on icon "button" at bounding box center [1029, 21] width 12 height 12
